Goal: Task Accomplishment & Management: Manage account settings

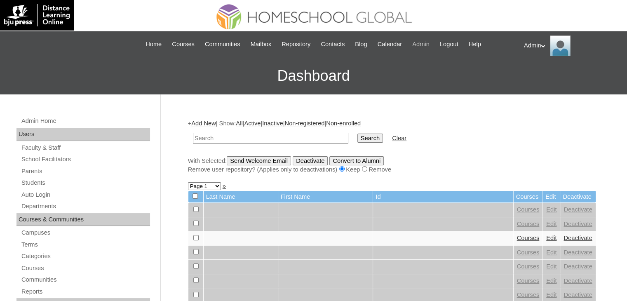
click at [430, 43] on span "Admin" at bounding box center [420, 44] width 17 height 9
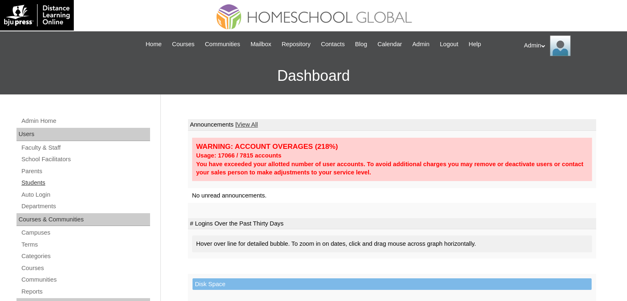
click at [33, 182] on link "Students" at bounding box center [85, 183] width 129 height 10
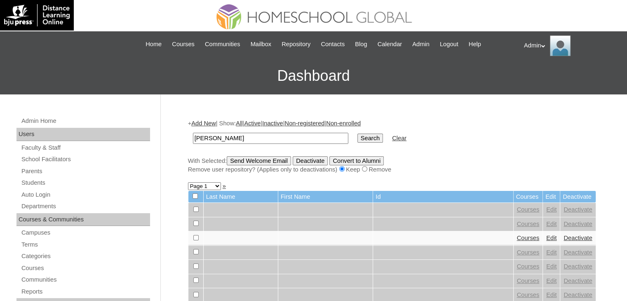
type input "carlos"
click at [357, 135] on input "Search" at bounding box center [370, 138] width 26 height 9
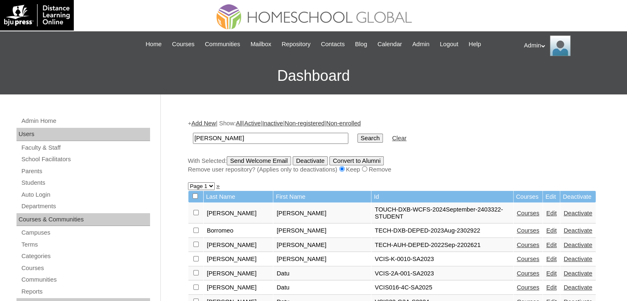
click at [546, 210] on link "Edit" at bounding box center [551, 213] width 10 height 7
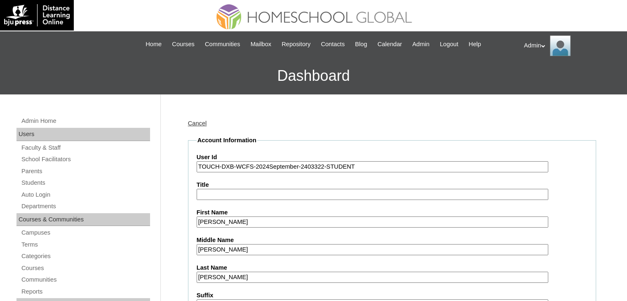
click at [267, 164] on input "TOUCH-DXB-WCFS-2024September-2403322-STUDENT" at bounding box center [373, 166] width 352 height 11
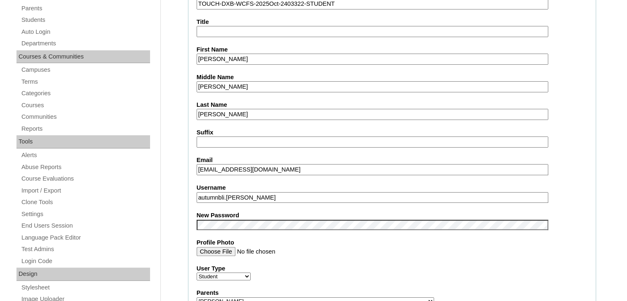
scroll to position [176, 0]
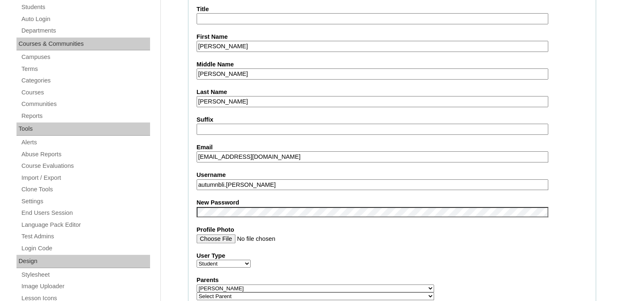
type input "TOUCH-DXB-WCFS-2025Oct-2403322-STUDENT"
click at [444, 243] on fieldset "Account Information User Id TOUCH-DXB-WCFS-2025Oct-2403322-STUDENT Title First …" at bounding box center [392, 294] width 408 height 668
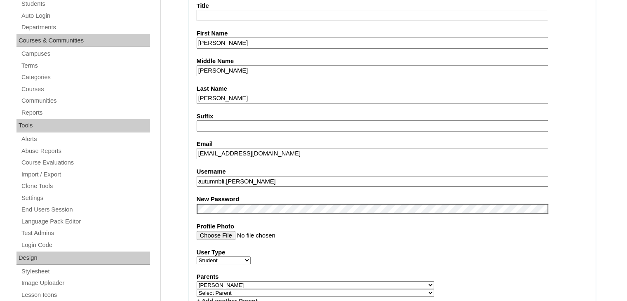
drag, startPoint x: 256, startPoint y: 176, endPoint x: 189, endPoint y: 178, distance: 66.4
click at [189, 178] on fieldset "Account Information User Id TOUCH-DXB-WCFS-2025Oct-2403322-STUDENT Title First …" at bounding box center [392, 291] width 408 height 668
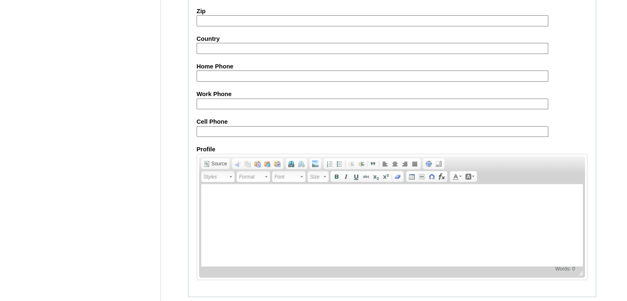
scroll to position [946, 0]
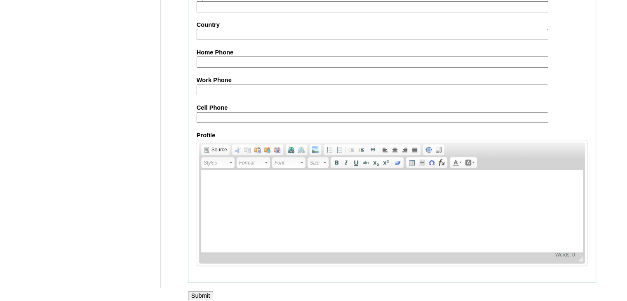
click at [201, 291] on input "Submit" at bounding box center [201, 295] width 26 height 9
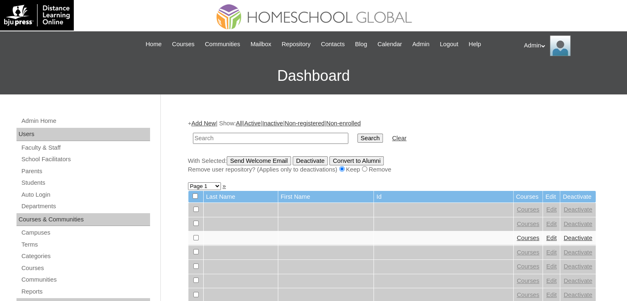
click at [267, 135] on input "text" at bounding box center [270, 138] width 155 height 11
type input "carlos"
click at [357, 138] on input "Search" at bounding box center [370, 138] width 26 height 9
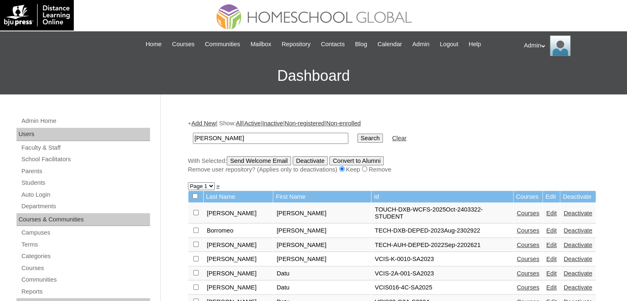
click at [546, 210] on link "Edit" at bounding box center [551, 213] width 10 height 7
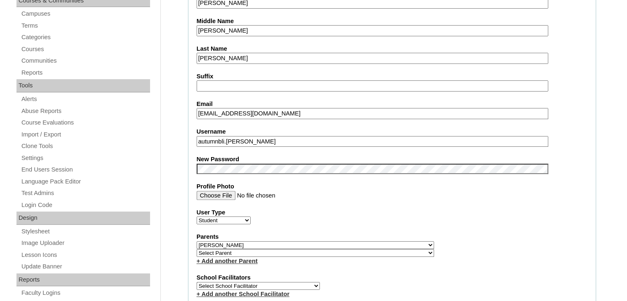
scroll to position [219, 0]
click at [247, 164] on fieldset "Account Information User Id TOUCH-DXB-WCFS-2025Oct-2403322-STUDENT Title First …" at bounding box center [392, 251] width 408 height 668
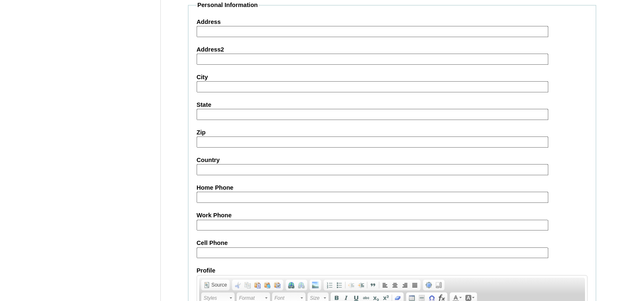
scroll to position [946, 0]
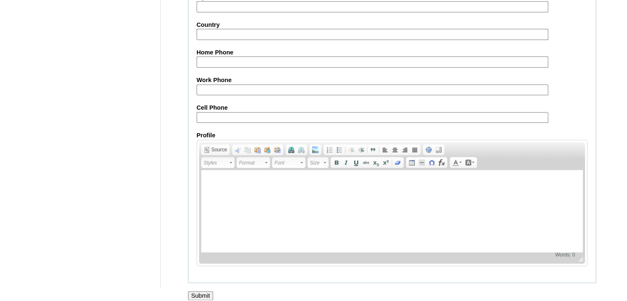
click at [198, 291] on input "Submit" at bounding box center [201, 295] width 26 height 9
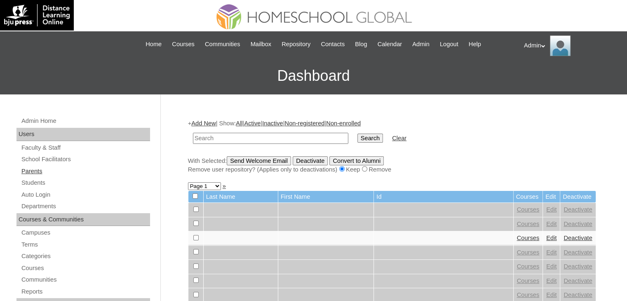
click at [32, 172] on link "Parents" at bounding box center [85, 171] width 129 height 10
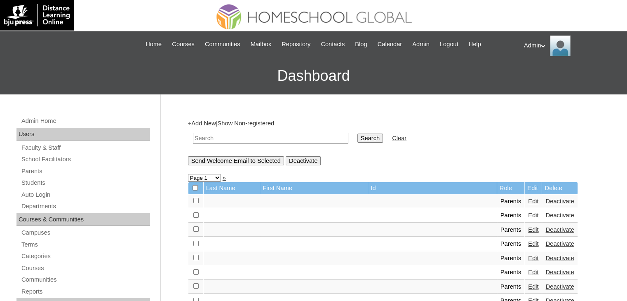
click at [260, 134] on input "text" at bounding box center [270, 138] width 155 height 11
paste input "[EMAIL_ADDRESS][DOMAIN_NAME]"
type input "[EMAIL_ADDRESS][DOMAIN_NAME]"
click at [357, 134] on input "Search" at bounding box center [370, 138] width 26 height 9
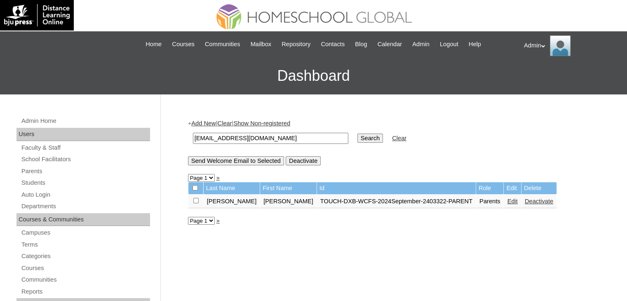
click at [507, 200] on link "Edit" at bounding box center [512, 201] width 10 height 7
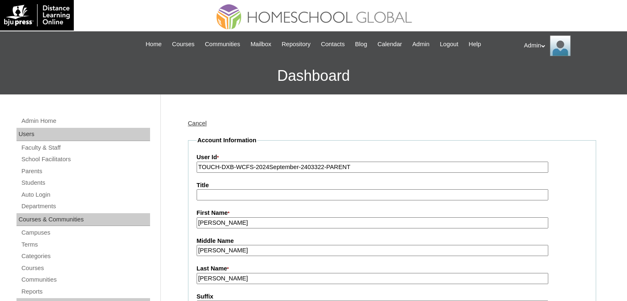
drag, startPoint x: 299, startPoint y: 167, endPoint x: 264, endPoint y: 170, distance: 35.6
click at [264, 170] on input "TOUCH-DXB-WCFS-2024September-2403322-PARENT" at bounding box center [373, 167] width 352 height 11
type input "TOUCH-DXB-WCFS-2025OCT-2403322-PARENT"
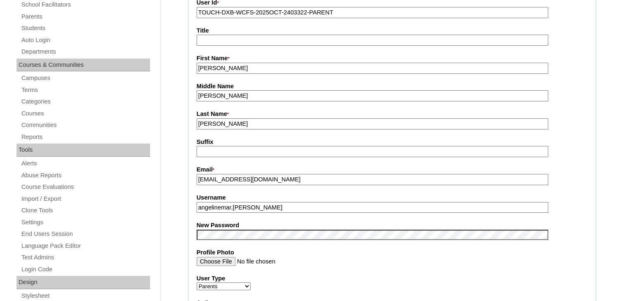
scroll to position [162, 0]
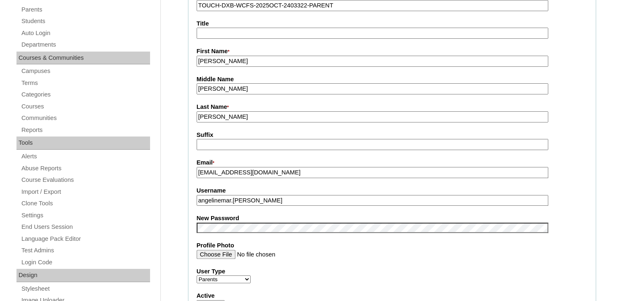
drag, startPoint x: 261, startPoint y: 197, endPoint x: 182, endPoint y: 203, distance: 78.9
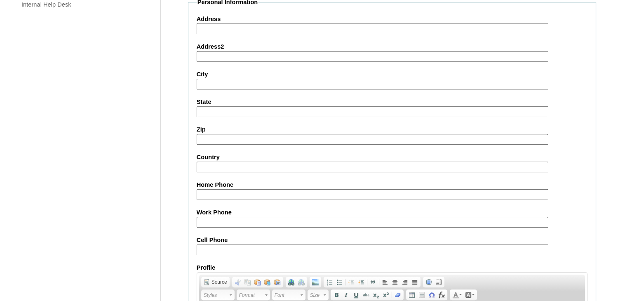
scroll to position [775, 0]
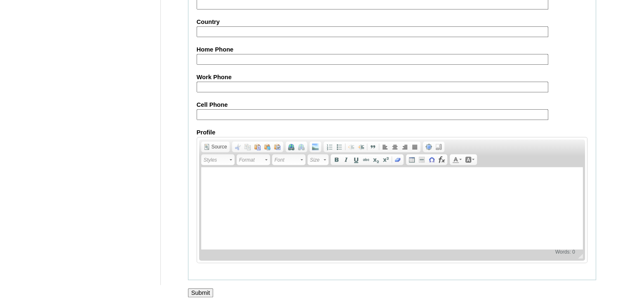
click at [206, 288] on input "Submit" at bounding box center [201, 292] width 26 height 9
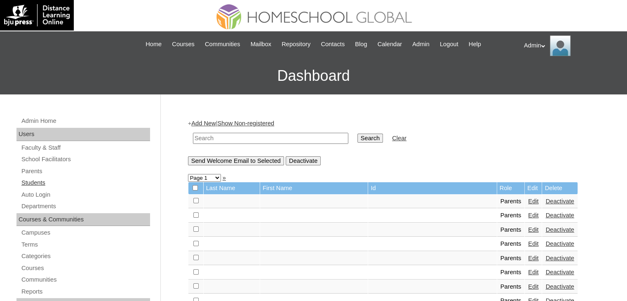
click at [40, 182] on link "Students" at bounding box center [85, 183] width 129 height 10
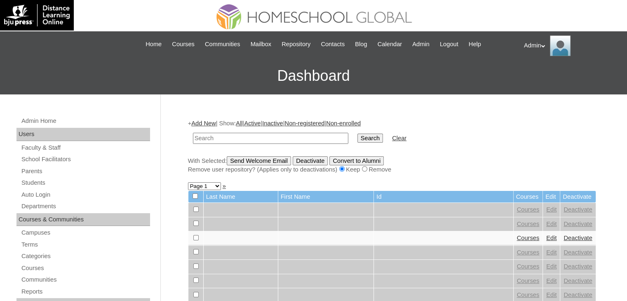
drag, startPoint x: 0, startPoint y: 0, endPoint x: 228, endPoint y: 135, distance: 264.7
click at [228, 135] on input "text" at bounding box center [270, 138] width 155 height 11
type input "[PERSON_NAME]"
click at [357, 139] on input "Search" at bounding box center [370, 138] width 26 height 9
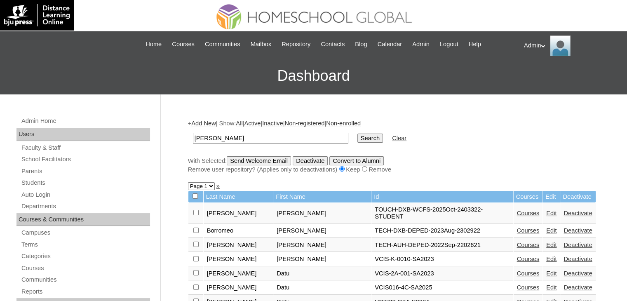
click at [517, 210] on link "Courses" at bounding box center [528, 213] width 23 height 7
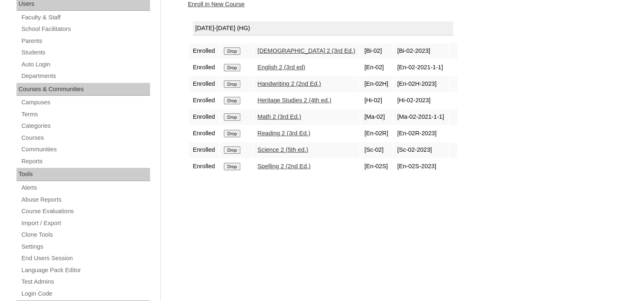
scroll to position [73, 0]
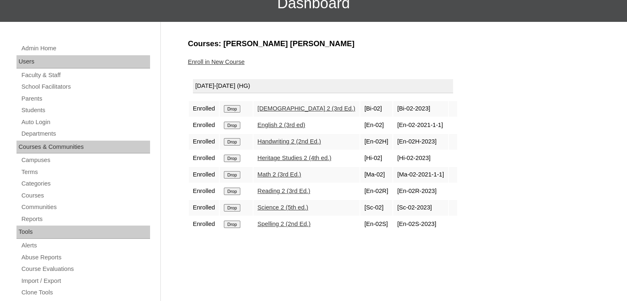
click at [234, 106] on input "Drop" at bounding box center [232, 108] width 16 height 7
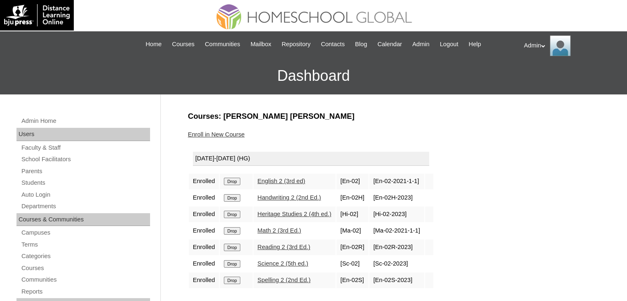
click at [231, 178] on input "Drop" at bounding box center [232, 181] width 16 height 7
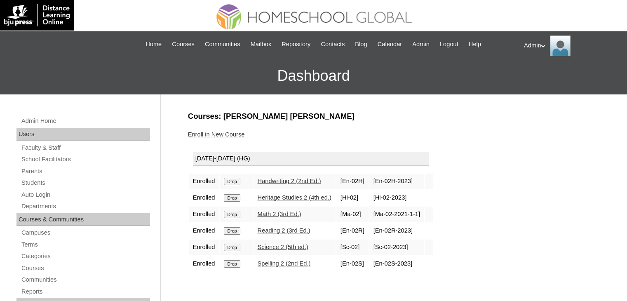
click at [231, 178] on input "Drop" at bounding box center [232, 181] width 16 height 7
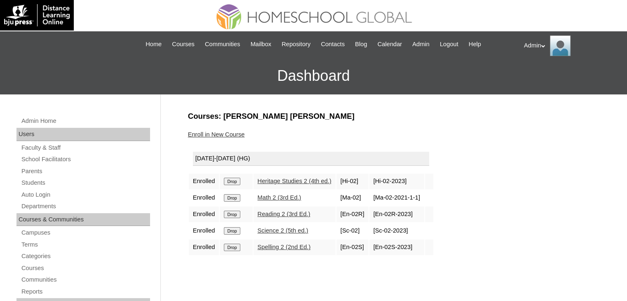
click at [231, 178] on input "Drop" at bounding box center [232, 181] width 16 height 7
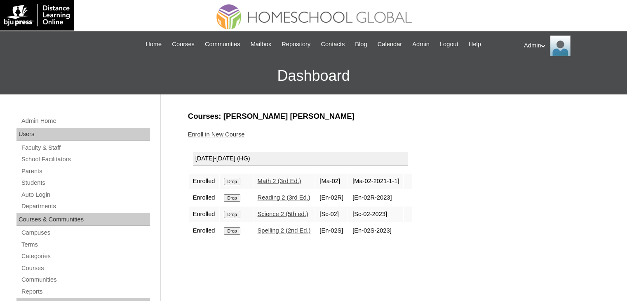
click at [232, 181] on input "Drop" at bounding box center [232, 181] width 16 height 7
click at [232, 182] on input "Drop" at bounding box center [232, 181] width 16 height 7
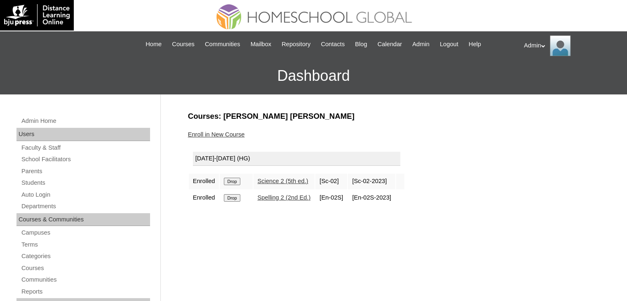
click at [232, 182] on input "Drop" at bounding box center [232, 181] width 16 height 7
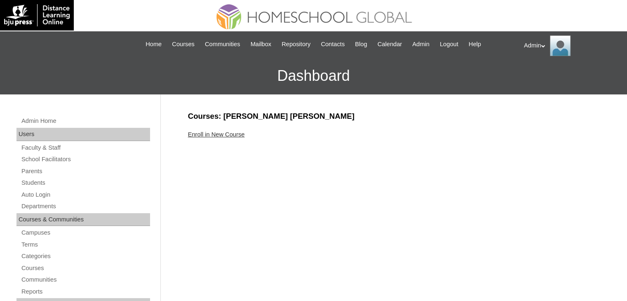
click at [234, 133] on link "Enroll in New Course" at bounding box center [216, 134] width 57 height 7
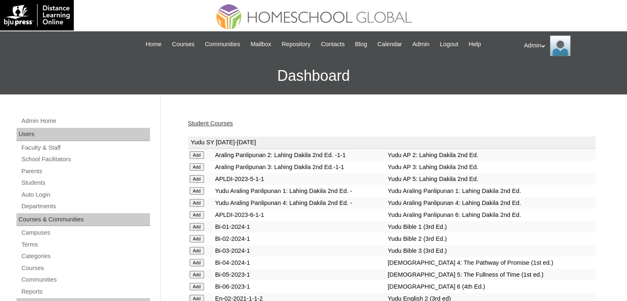
scroll to position [2262, 0]
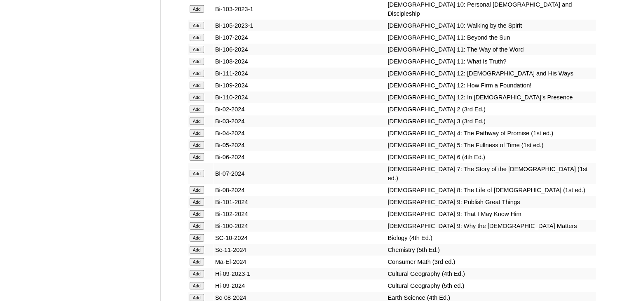
click at [195, 125] on input "Add" at bounding box center [197, 120] width 14 height 7
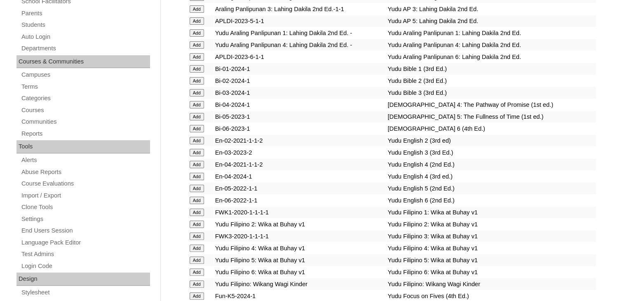
scroll to position [972, 0]
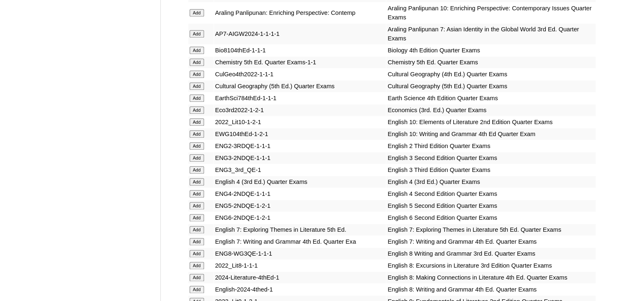
click at [198, 166] on input "Add" at bounding box center [197, 169] width 14 height 7
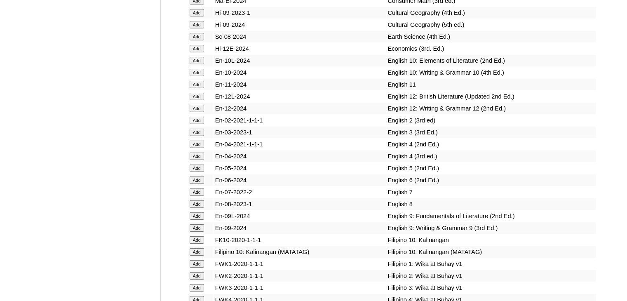
click at [195, 136] on input "Add" at bounding box center [197, 132] width 14 height 7
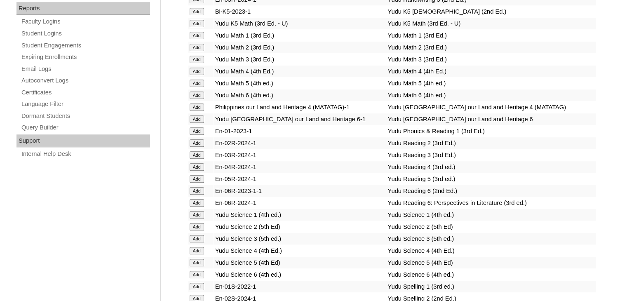
scroll to position [3378, 0]
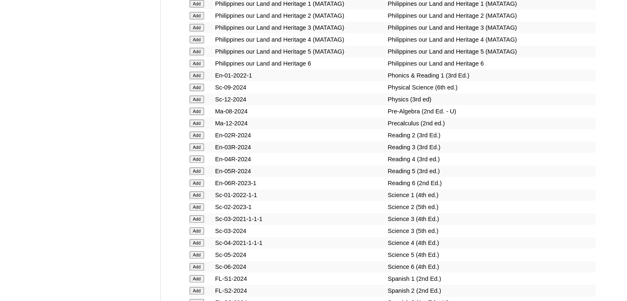
click at [196, 151] on input "Add" at bounding box center [197, 146] width 14 height 7
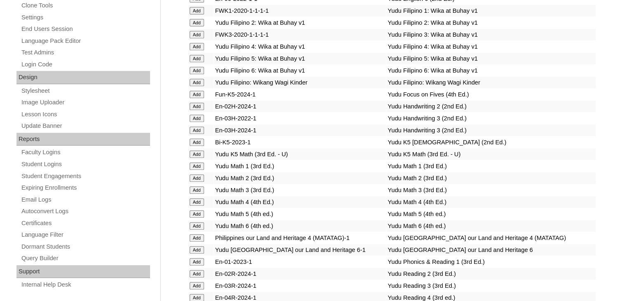
scroll to position [1491, 0]
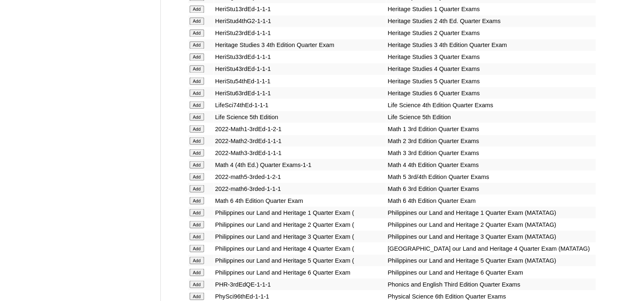
click at [196, 152] on input "Add" at bounding box center [197, 152] width 14 height 7
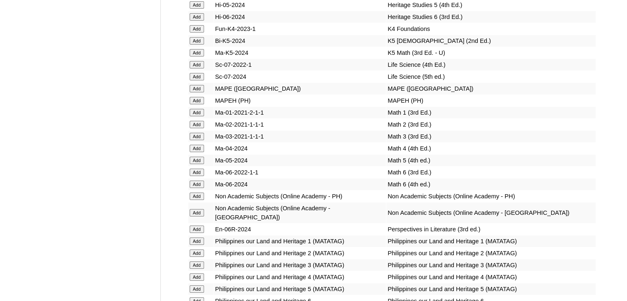
click at [196, 140] on input "Add" at bounding box center [197, 136] width 14 height 7
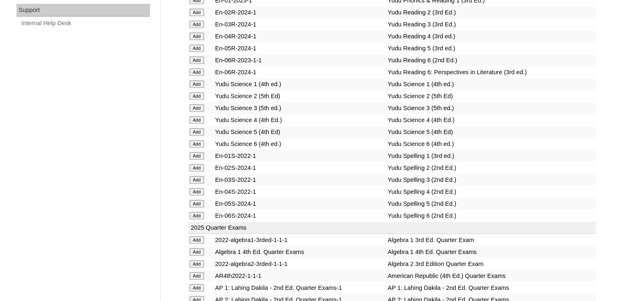
scroll to position [1822, 0]
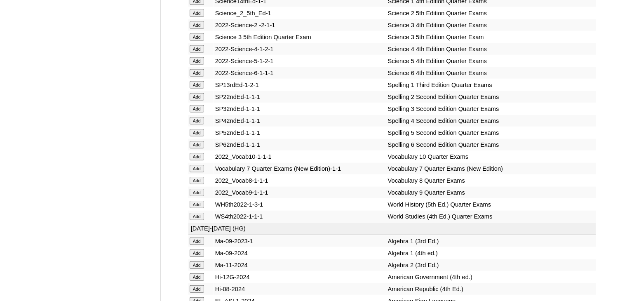
click at [198, 113] on input "Add" at bounding box center [197, 108] width 14 height 7
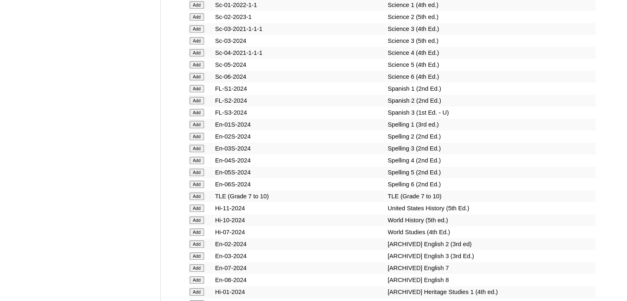
click at [200, 149] on input "Add" at bounding box center [197, 148] width 14 height 7
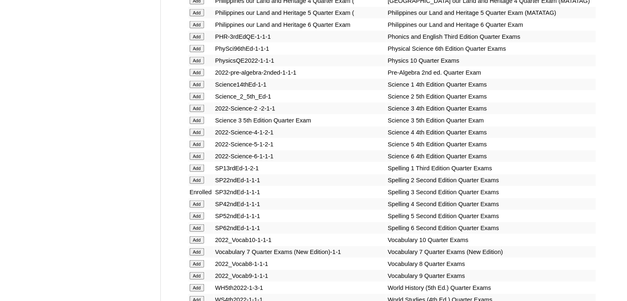
scroll to position [3449, 0]
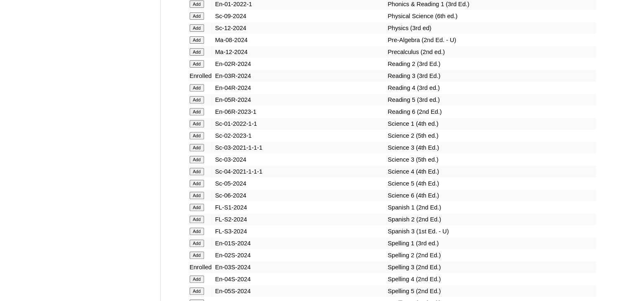
click at [196, 163] on input "Add" at bounding box center [197, 159] width 14 height 7
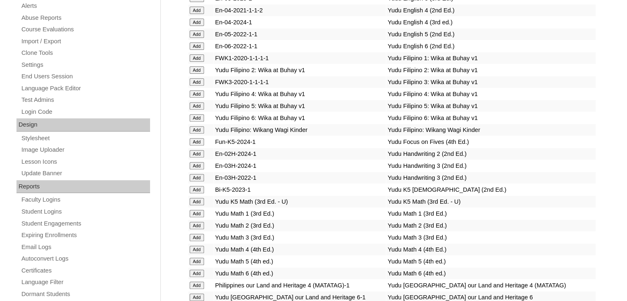
scroll to position [2879, 0]
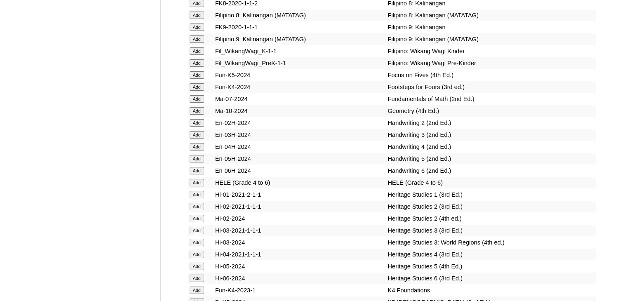
click at [200, 138] on input "Add" at bounding box center [197, 134] width 14 height 7
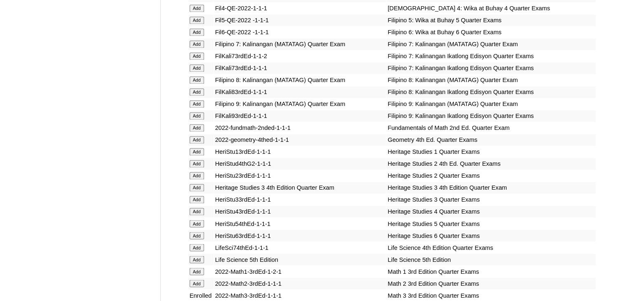
scroll to position [2974, 0]
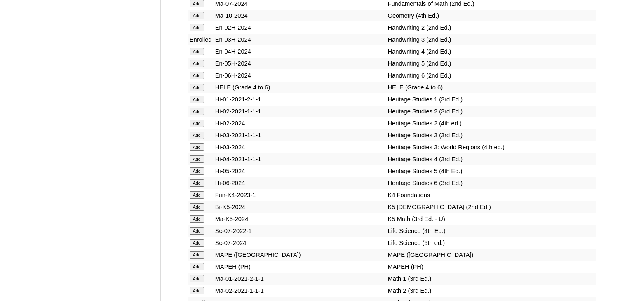
click at [199, 151] on input "Add" at bounding box center [197, 146] width 14 height 7
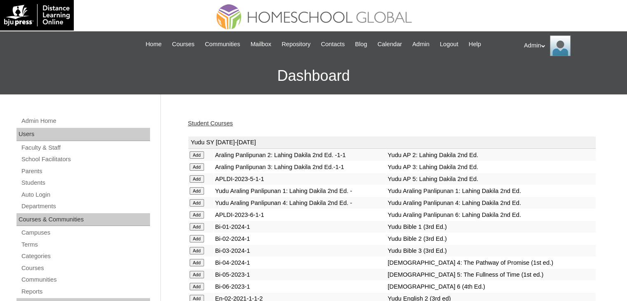
click at [220, 122] on link "Student Courses" at bounding box center [210, 123] width 45 height 7
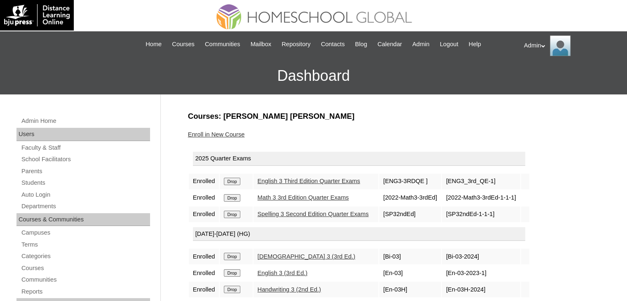
click at [237, 178] on input "Drop" at bounding box center [232, 181] width 16 height 7
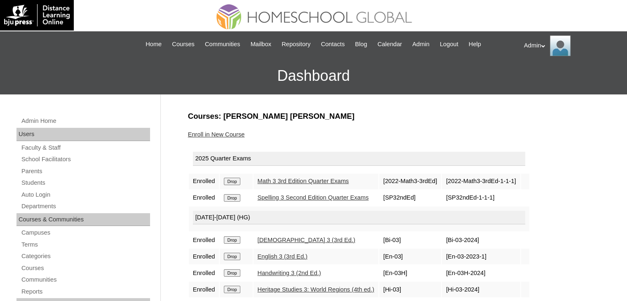
click at [237, 178] on input "Drop" at bounding box center [232, 181] width 16 height 7
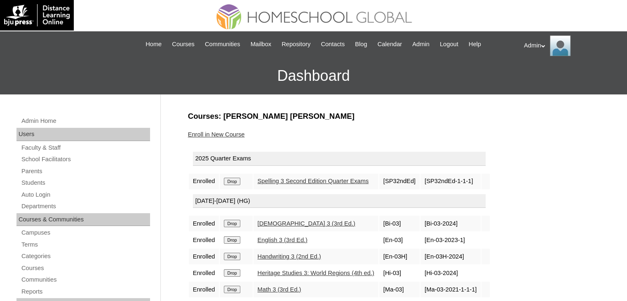
click at [237, 178] on input "Drop" at bounding box center [232, 181] width 16 height 7
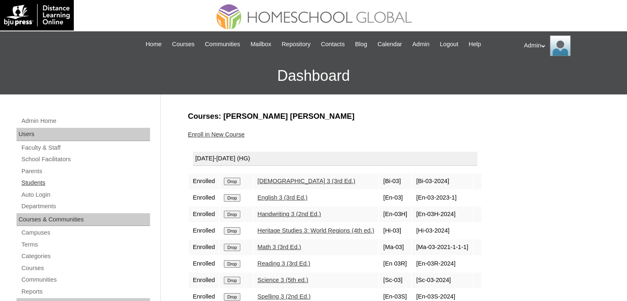
click at [36, 181] on link "Students" at bounding box center [85, 183] width 129 height 10
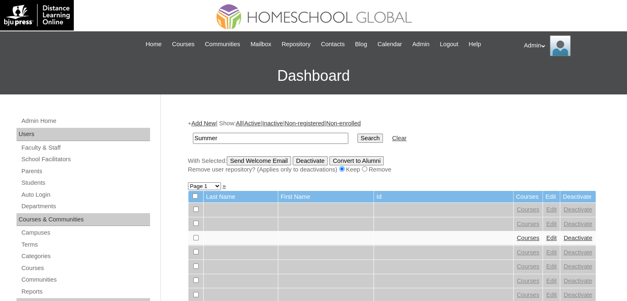
type input "Summer"
click at [357, 134] on input "Search" at bounding box center [370, 138] width 26 height 9
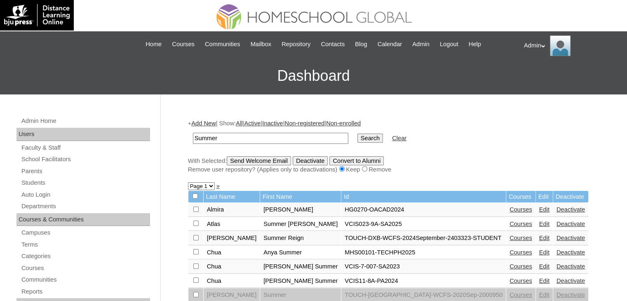
click at [539, 235] on link "Edit" at bounding box center [544, 238] width 10 height 7
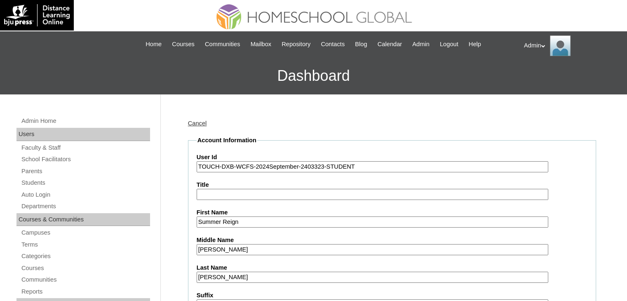
click at [265, 167] on input "TOUCH-DXB-WCFS-2024September-2403323-STUDENT" at bounding box center [373, 166] width 352 height 11
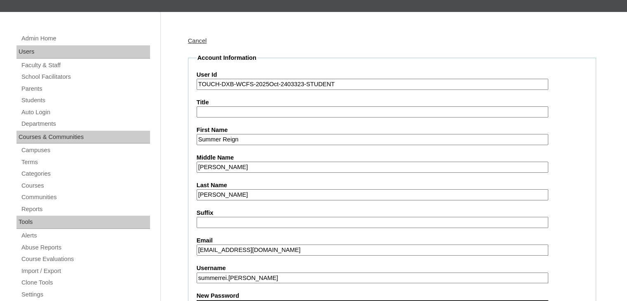
scroll to position [116, 0]
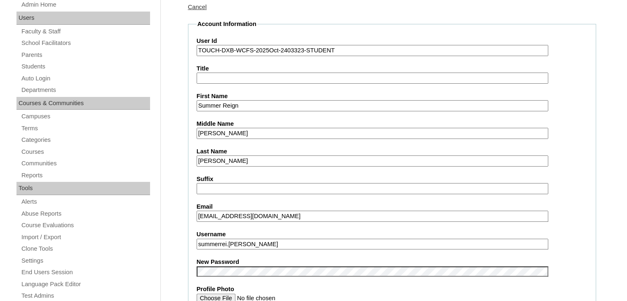
type input "TOUCH-DXB-WCFS-2025Oct-2403323-STUDENT"
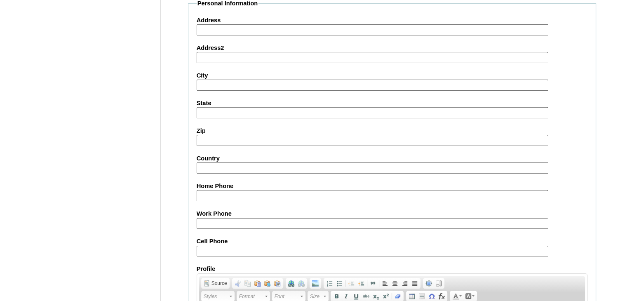
scroll to position [946, 0]
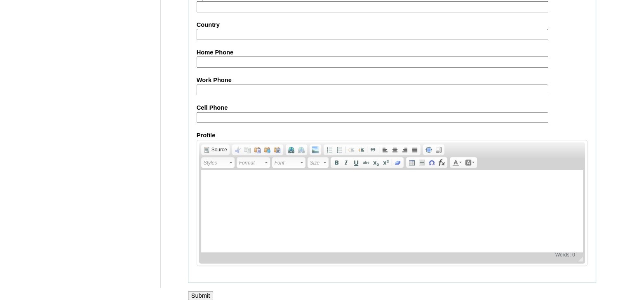
click at [201, 291] on input "Submit" at bounding box center [201, 295] width 26 height 9
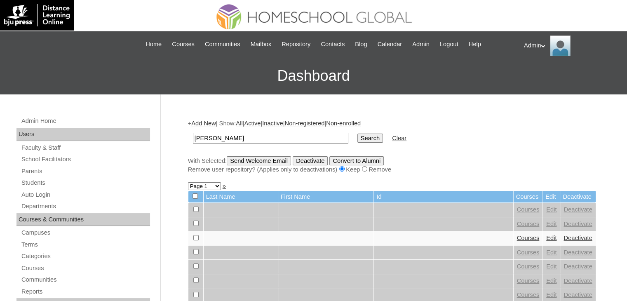
type input "carlos"
click at [357, 136] on input "Search" at bounding box center [370, 138] width 26 height 9
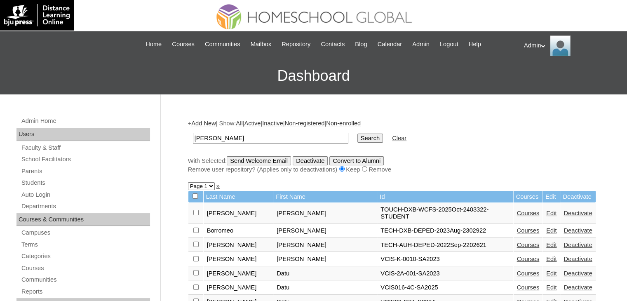
click at [245, 134] on input "carlos" at bounding box center [270, 138] width 155 height 11
type input "Summer"
click at [357, 141] on input "Search" at bounding box center [370, 138] width 26 height 9
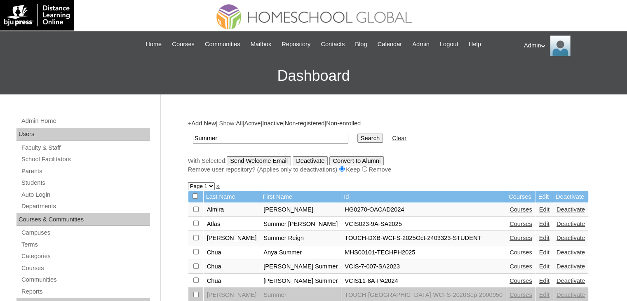
click at [509, 239] on link "Courses" at bounding box center [520, 238] width 23 height 7
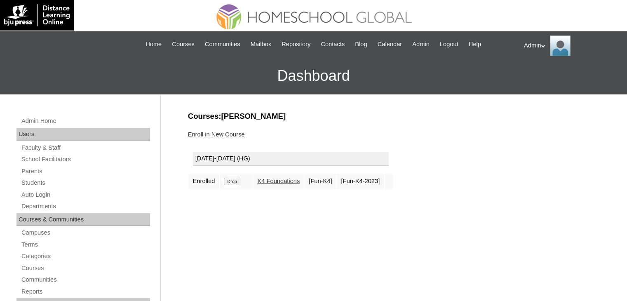
click at [236, 178] on input "Drop" at bounding box center [232, 181] width 16 height 7
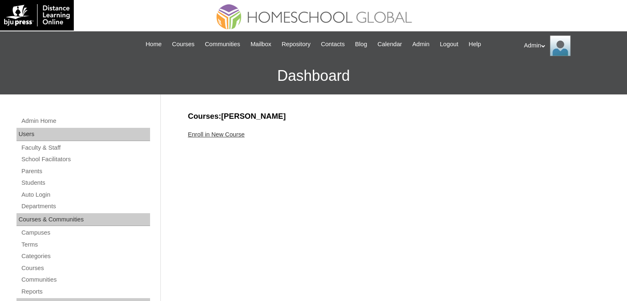
click at [216, 132] on link "Enroll in New Course" at bounding box center [216, 134] width 57 height 7
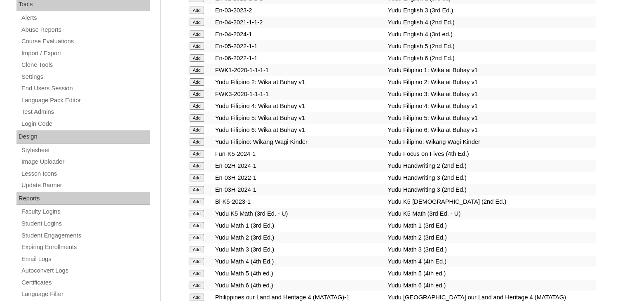
scroll to position [3045, 0]
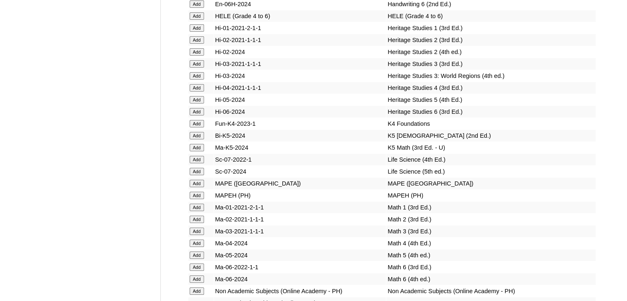
click at [198, 139] on input "Add" at bounding box center [197, 135] width 14 height 7
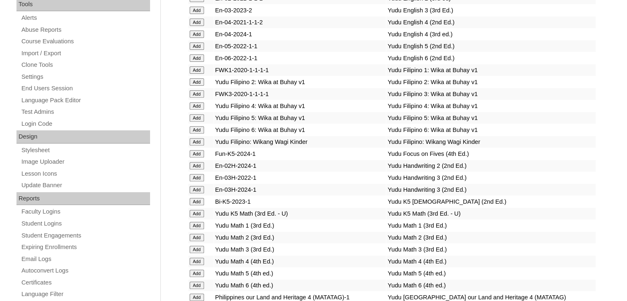
scroll to position [2819, 0]
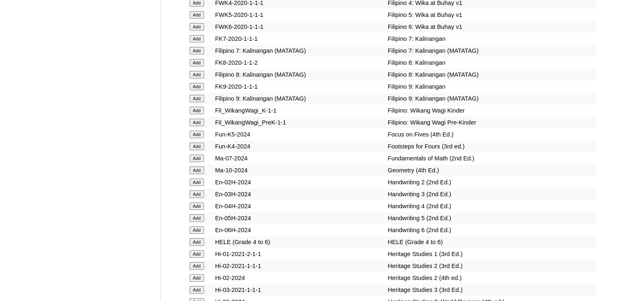
click at [198, 138] on input "Add" at bounding box center [197, 134] width 14 height 7
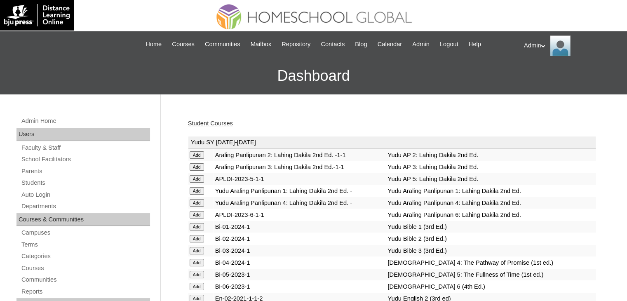
click at [208, 122] on link "Student Courses" at bounding box center [210, 123] width 45 height 7
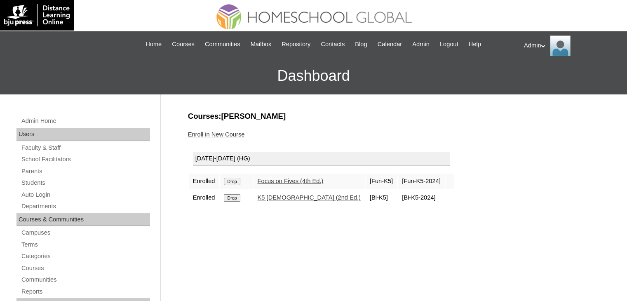
click at [236, 132] on link "Enroll in New Course" at bounding box center [216, 134] width 57 height 7
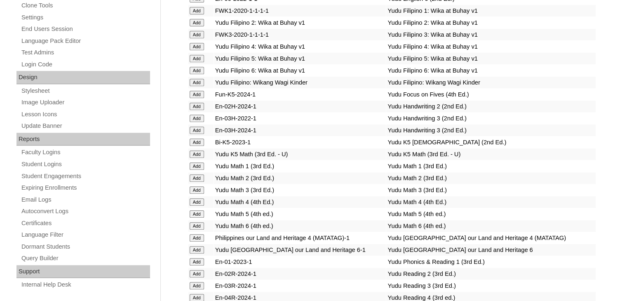
scroll to position [3057, 0]
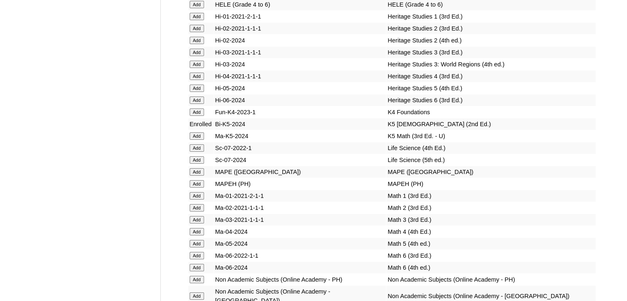
click at [196, 140] on input "Add" at bounding box center [197, 135] width 14 height 7
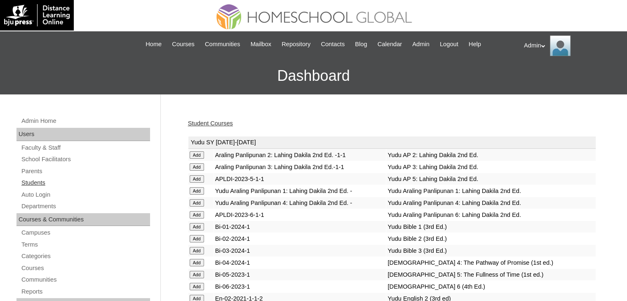
click at [33, 181] on link "Students" at bounding box center [85, 183] width 129 height 10
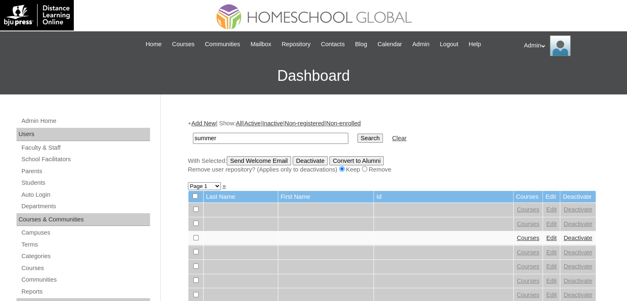
type input "Summer"
click at [357, 136] on input "Search" at bounding box center [370, 138] width 26 height 9
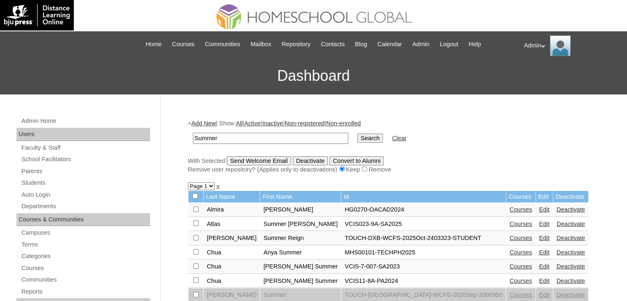
scroll to position [16, 0]
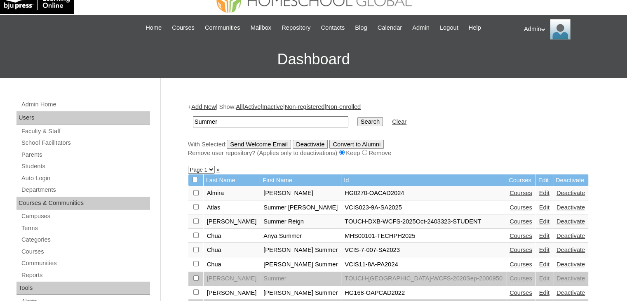
click at [539, 220] on link "Edit" at bounding box center [544, 221] width 10 height 7
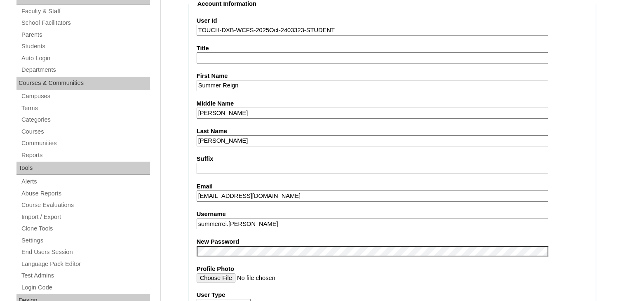
scroll to position [137, 0]
click at [217, 218] on input "summerrei.carlos" at bounding box center [373, 223] width 352 height 11
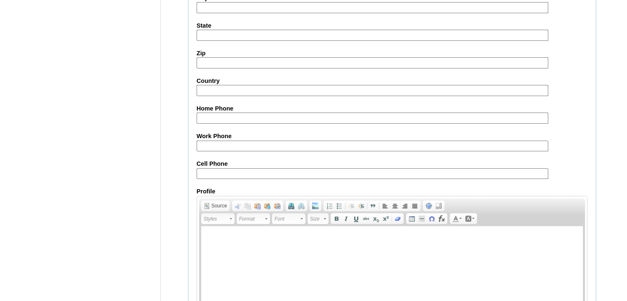
scroll to position [946, 0]
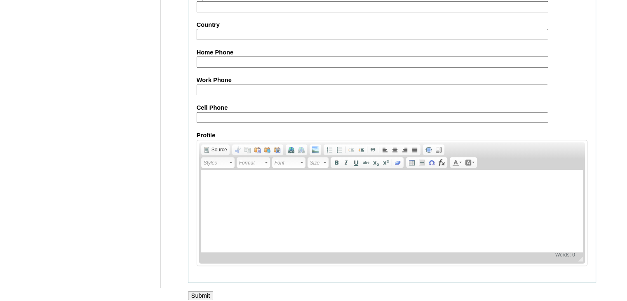
click at [207, 291] on input "Submit" at bounding box center [201, 295] width 26 height 9
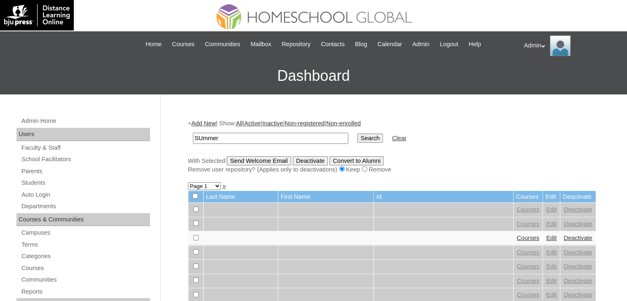
type input "Summer"
click at [357, 137] on input "Search" at bounding box center [370, 138] width 26 height 9
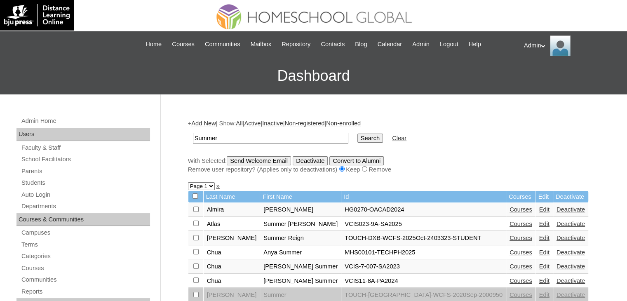
click at [539, 235] on link "Edit" at bounding box center [544, 238] width 10 height 7
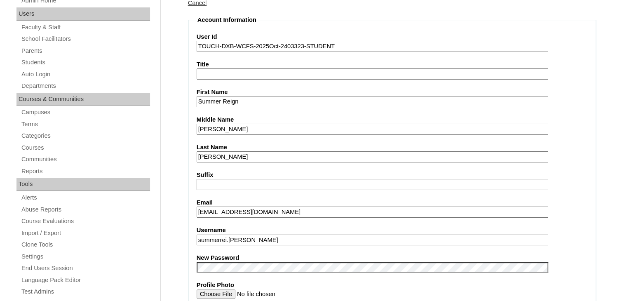
scroll to position [153, 0]
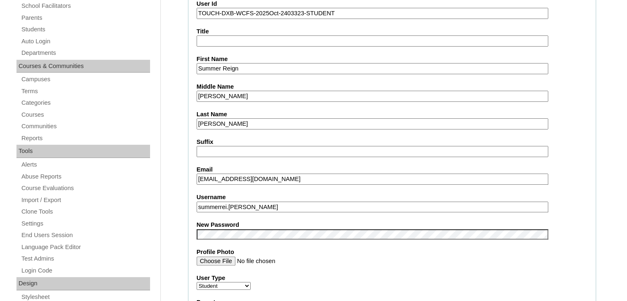
drag, startPoint x: 258, startPoint y: 204, endPoint x: 195, endPoint y: 207, distance: 63.9
click at [45, 20] on link "Parents" at bounding box center [85, 18] width 129 height 10
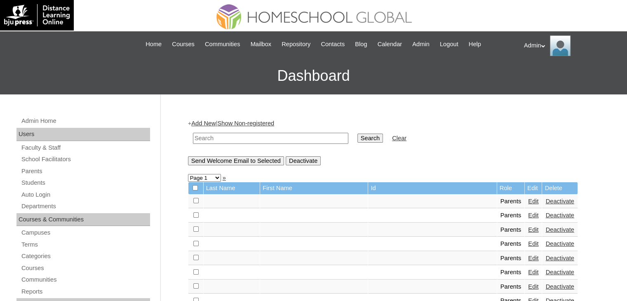
click at [257, 136] on input "text" at bounding box center [270, 138] width 155 height 11
type input "carlos"
click at [357, 138] on input "Search" at bounding box center [370, 138] width 26 height 9
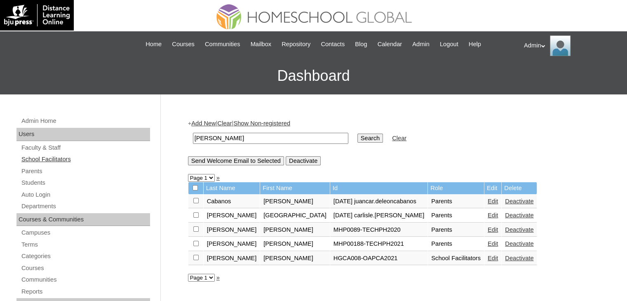
drag, startPoint x: 252, startPoint y: 137, endPoint x: 119, endPoint y: 155, distance: 134.3
paste input "[EMAIL_ADDRESS][DOMAIN_NAME]"
type input "[EMAIL_ADDRESS][DOMAIN_NAME]"
click at [357, 134] on input "Search" at bounding box center [370, 138] width 26 height 9
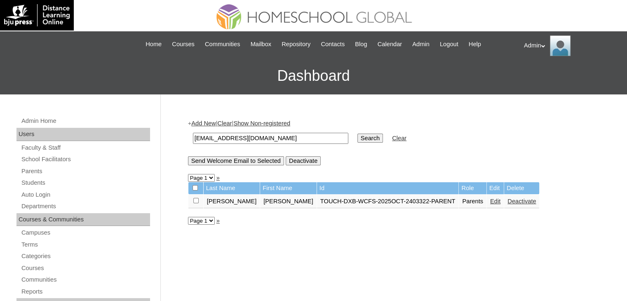
click at [490, 201] on link "Edit" at bounding box center [495, 201] width 10 height 7
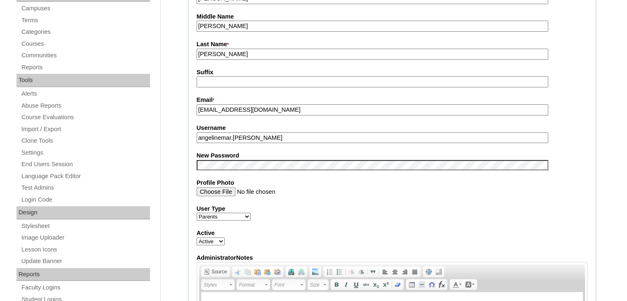
scroll to position [225, 0]
drag, startPoint x: 268, startPoint y: 137, endPoint x: 185, endPoint y: 138, distance: 83.7
click at [441, 190] on input "Profile Photo" at bounding box center [373, 190] width 352 height 9
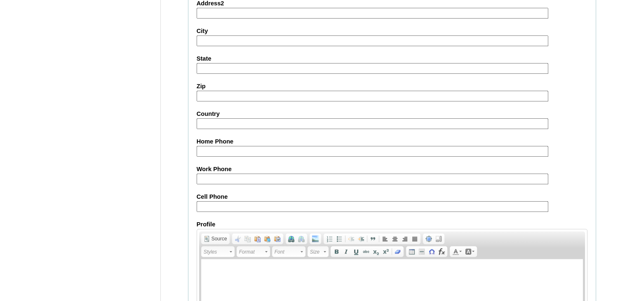
scroll to position [775, 0]
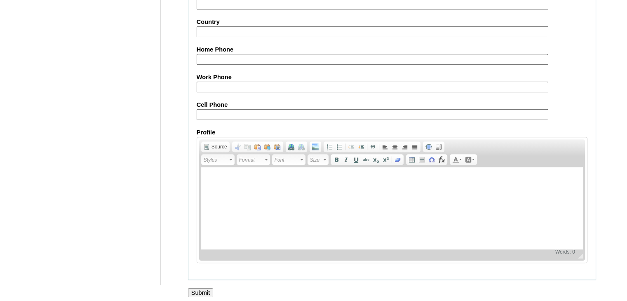
click at [202, 288] on input "Submit" at bounding box center [201, 292] width 26 height 9
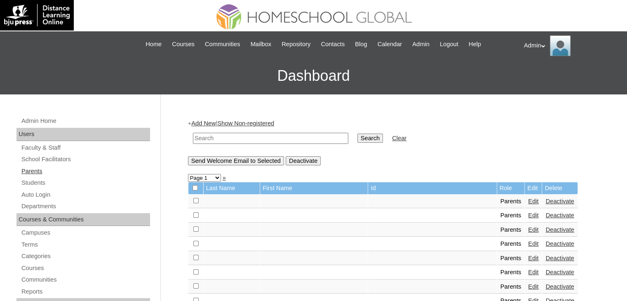
click at [38, 170] on link "Parents" at bounding box center [85, 171] width 129 height 10
